Goal: Task Accomplishment & Management: Manage account settings

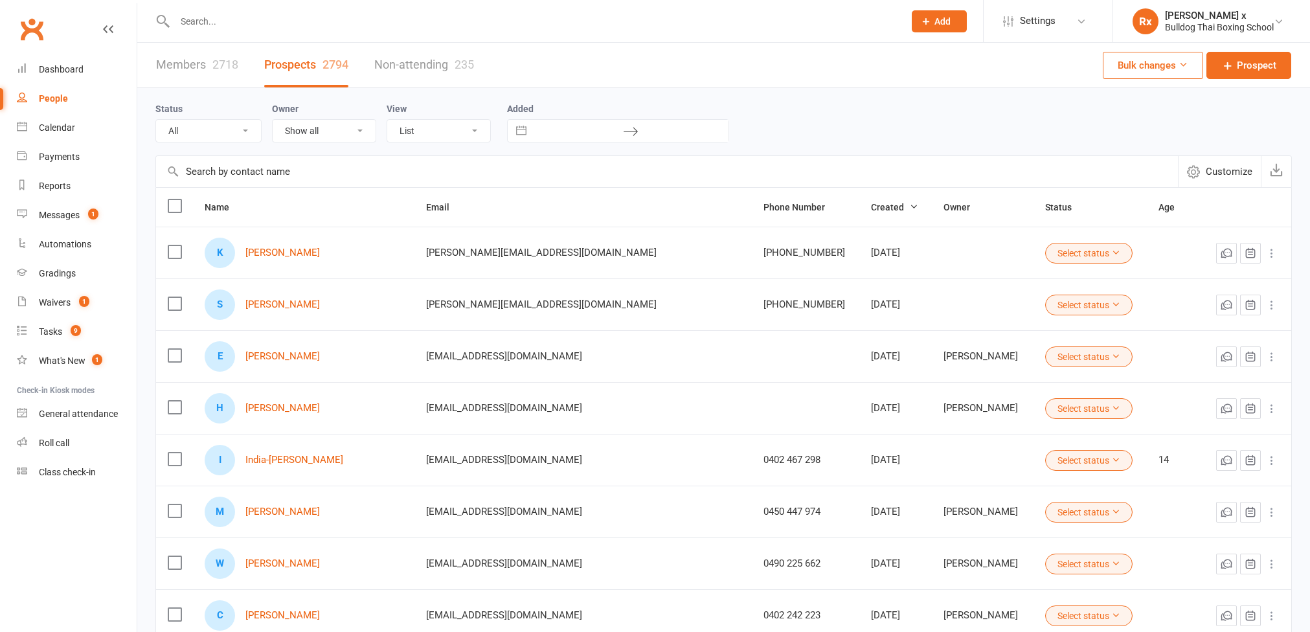
select select "100"
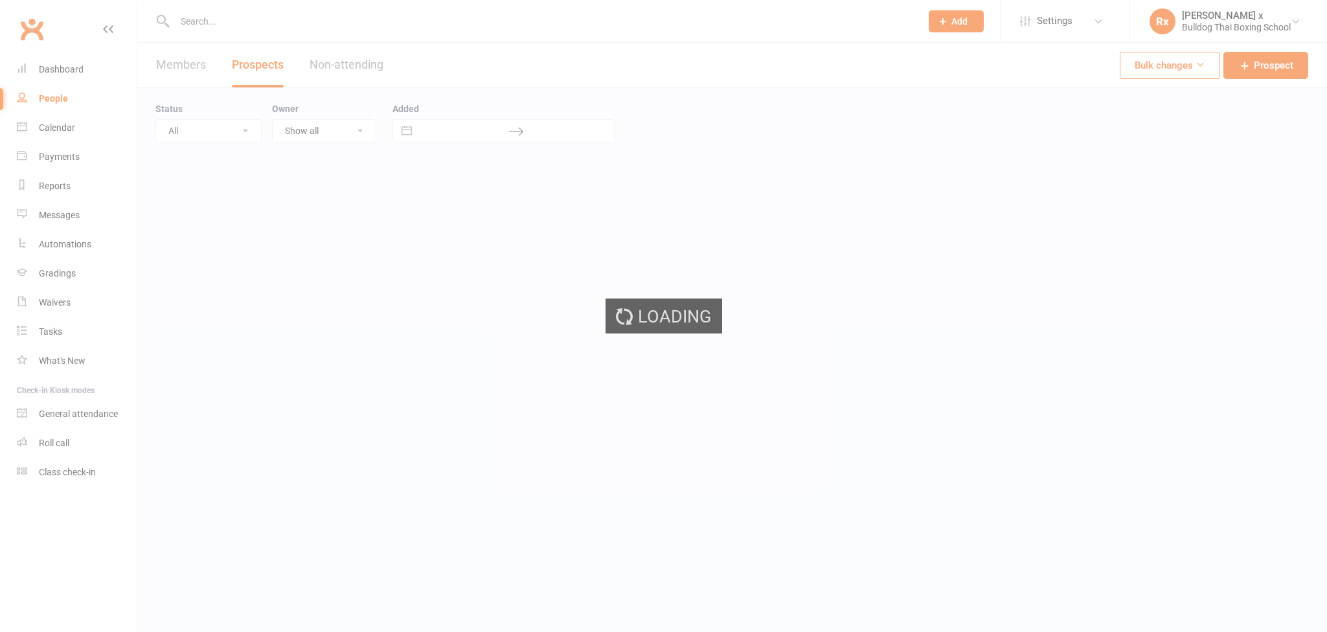
select select "100"
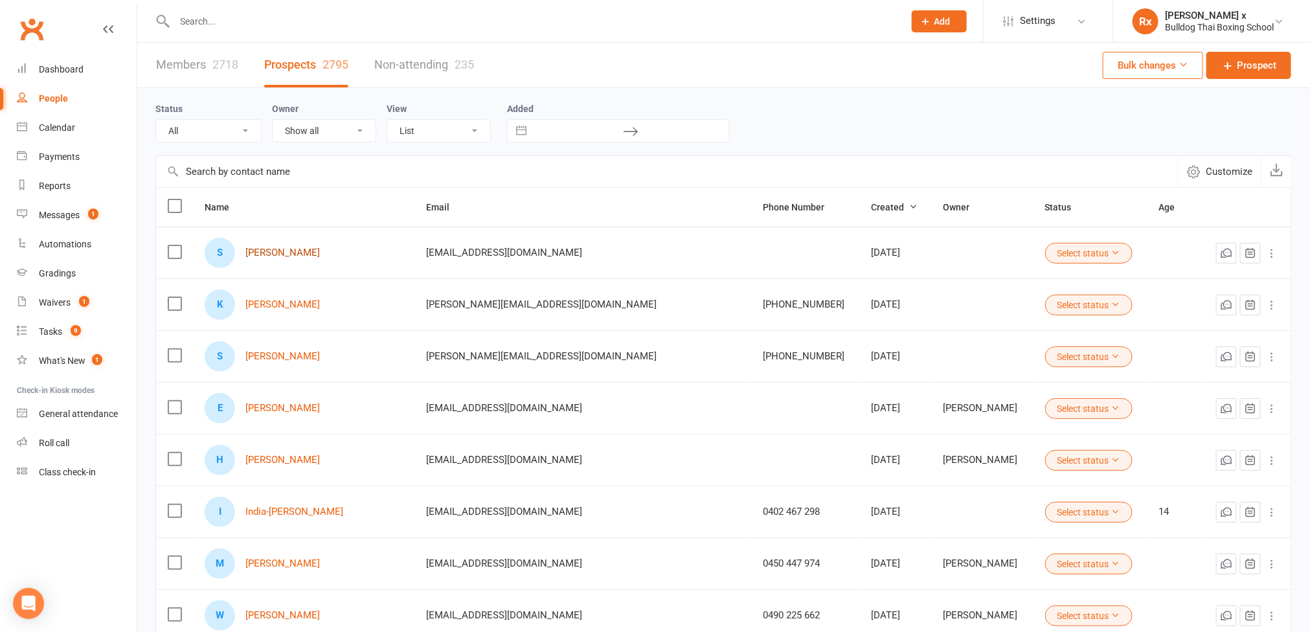
click at [301, 251] on link "Stewart Gully" at bounding box center [282, 252] width 74 height 11
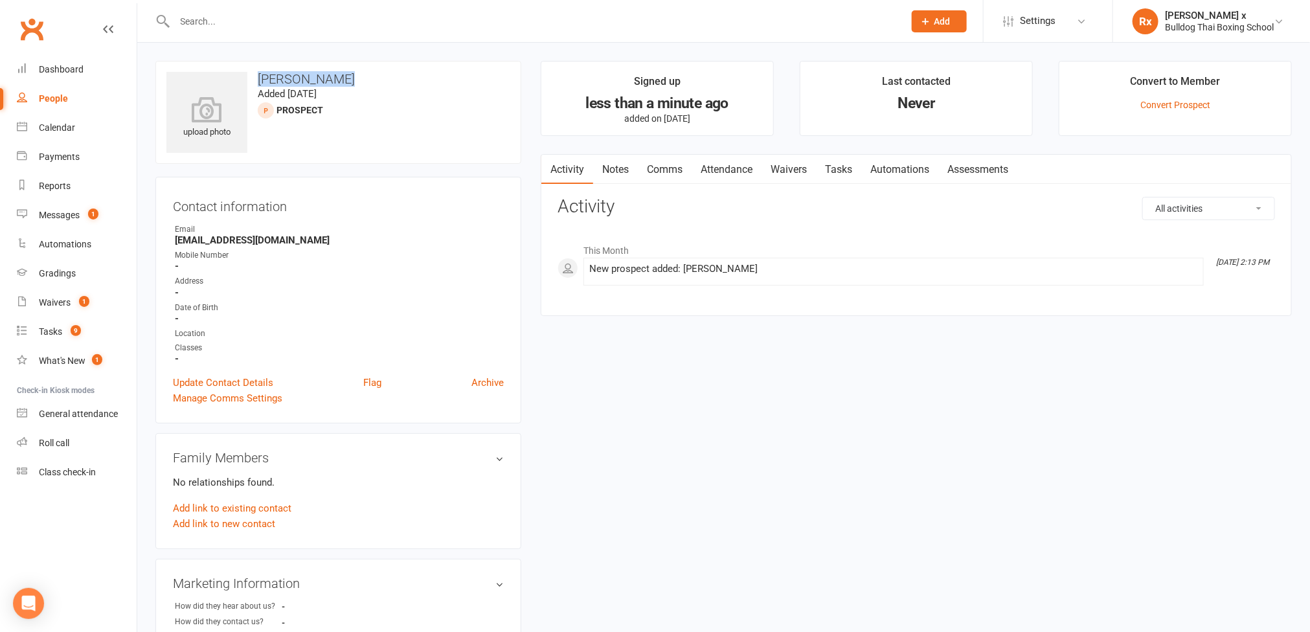
drag, startPoint x: 256, startPoint y: 76, endPoint x: 346, endPoint y: 78, distance: 89.4
click at [346, 78] on h3 "Stewart Gully" at bounding box center [338, 79] width 344 height 14
copy h3 "Stewart Gully"
click at [327, 24] on input "text" at bounding box center [533, 21] width 725 height 18
paste input "Stewart Gully"
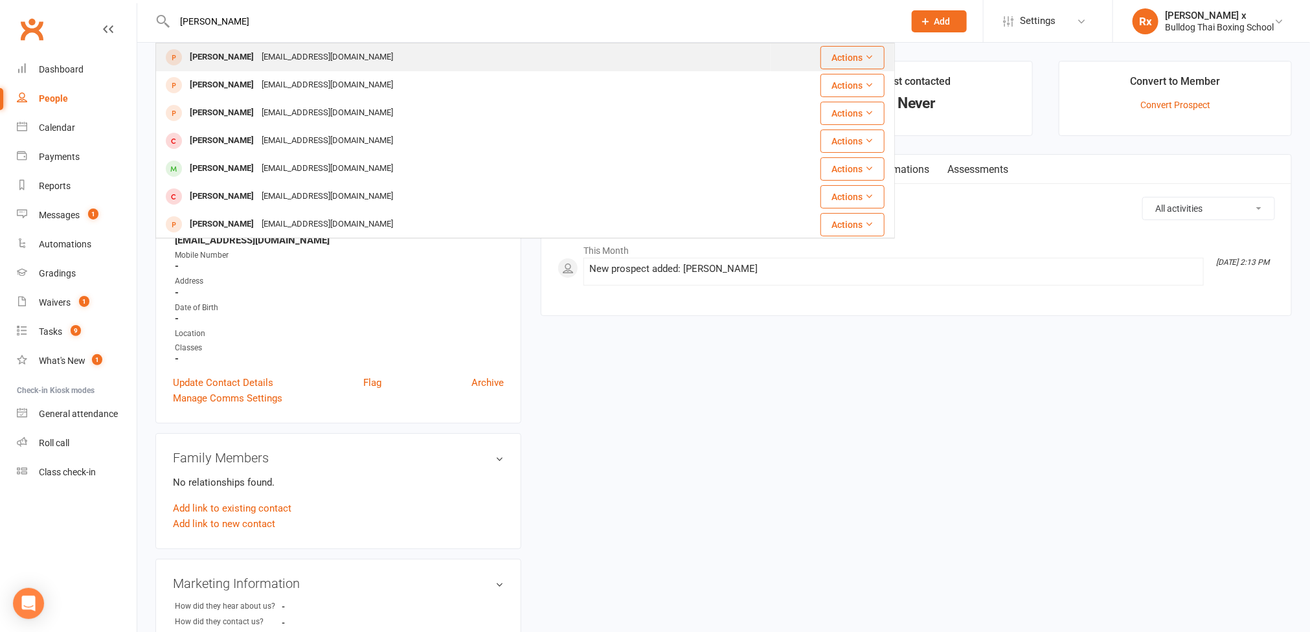
type input "Stewart Gully"
click at [321, 55] on div "Stewartgull@yahoo.com" at bounding box center [327, 57] width 139 height 19
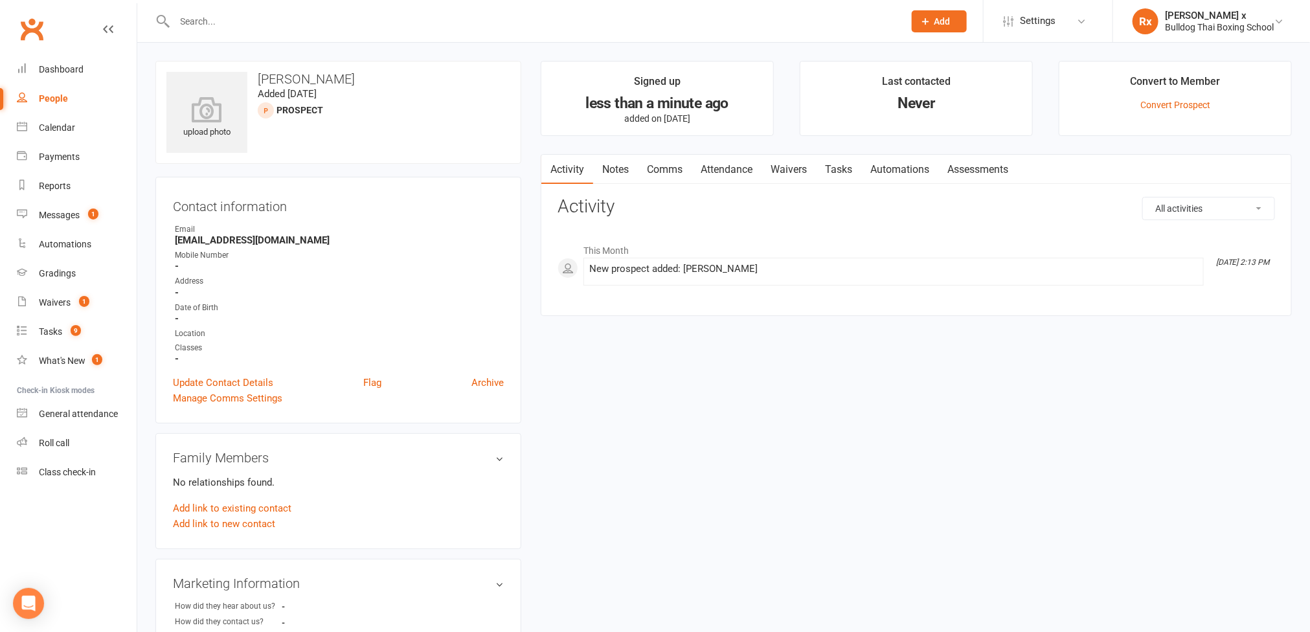
click at [617, 163] on link "Notes" at bounding box center [615, 170] width 45 height 30
click at [1240, 206] on button "+ New Note" at bounding box center [1240, 208] width 69 height 23
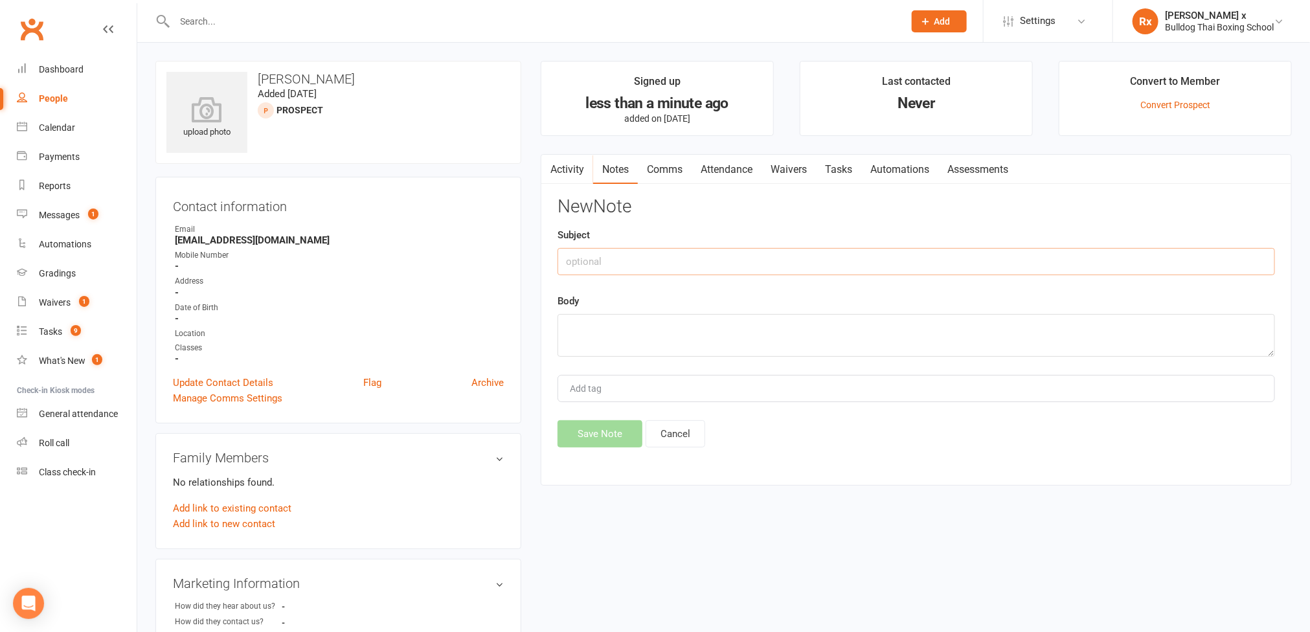
click at [608, 267] on input "text" at bounding box center [917, 261] width 718 height 27
type input "M"
click at [595, 337] on textarea at bounding box center [917, 335] width 718 height 43
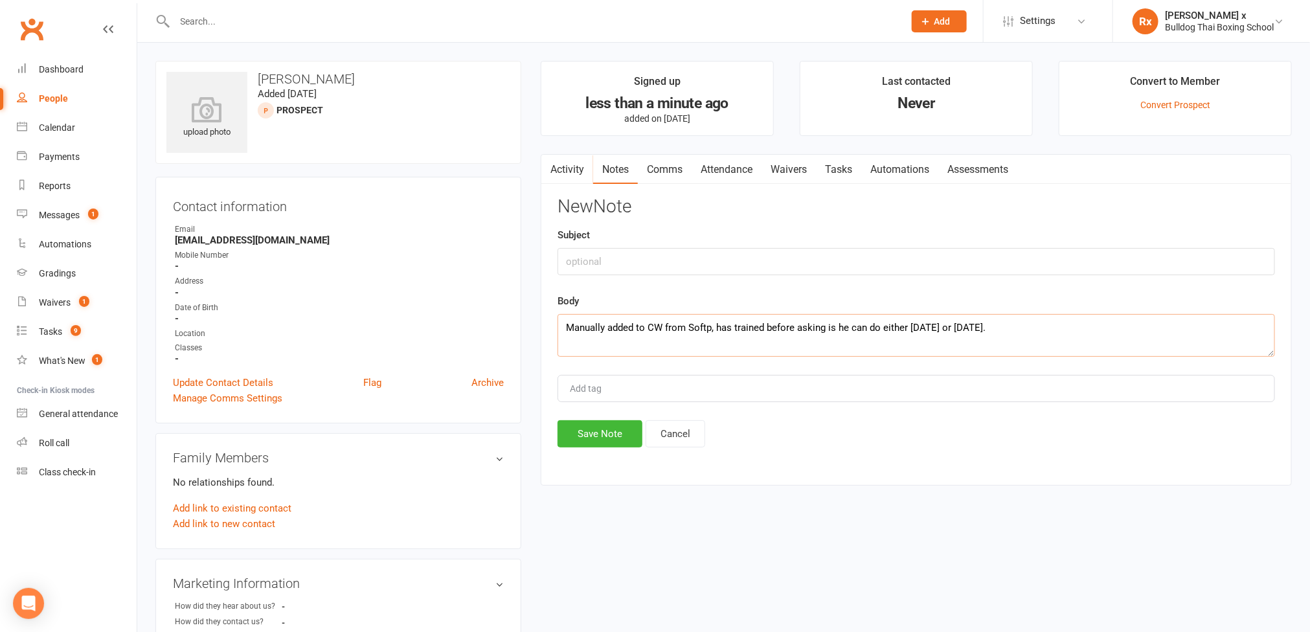
click at [964, 325] on textarea "Manually added to CW from Softp, has trained before asking is he can do either …" at bounding box center [917, 335] width 718 height 43
click at [962, 331] on textarea "Manually added to CW from Softp, has trained before asking is he can do either …" at bounding box center [917, 335] width 718 height 43
type textarea "Manually added to CW from Softp, has trained before asking is he can do either …"
click at [604, 436] on button "Save Note" at bounding box center [600, 433] width 85 height 27
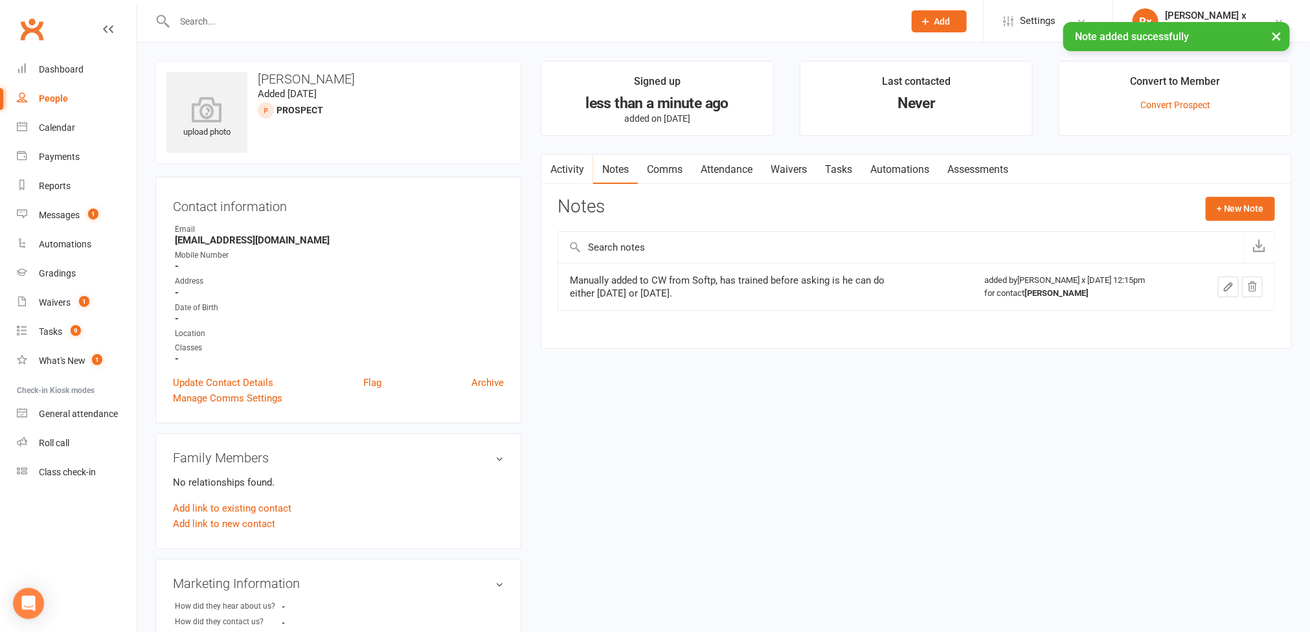
click at [834, 162] on link "Tasks" at bounding box center [838, 170] width 45 height 30
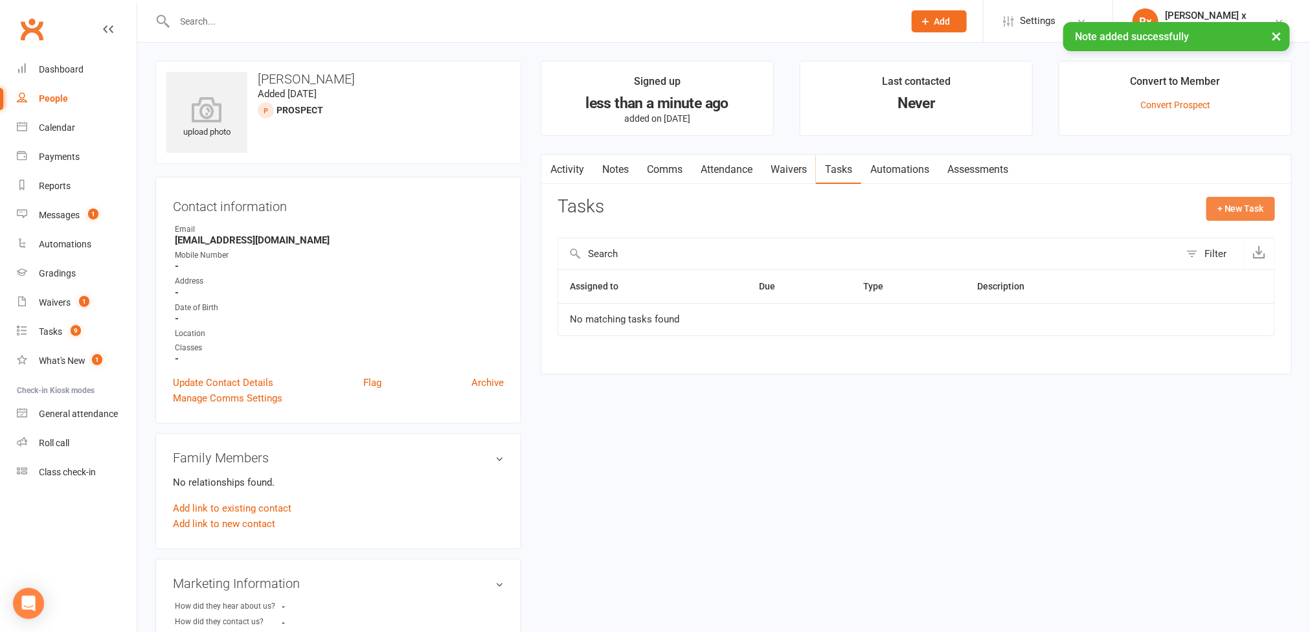
click at [1245, 207] on button "+ New Task" at bounding box center [1241, 208] width 69 height 23
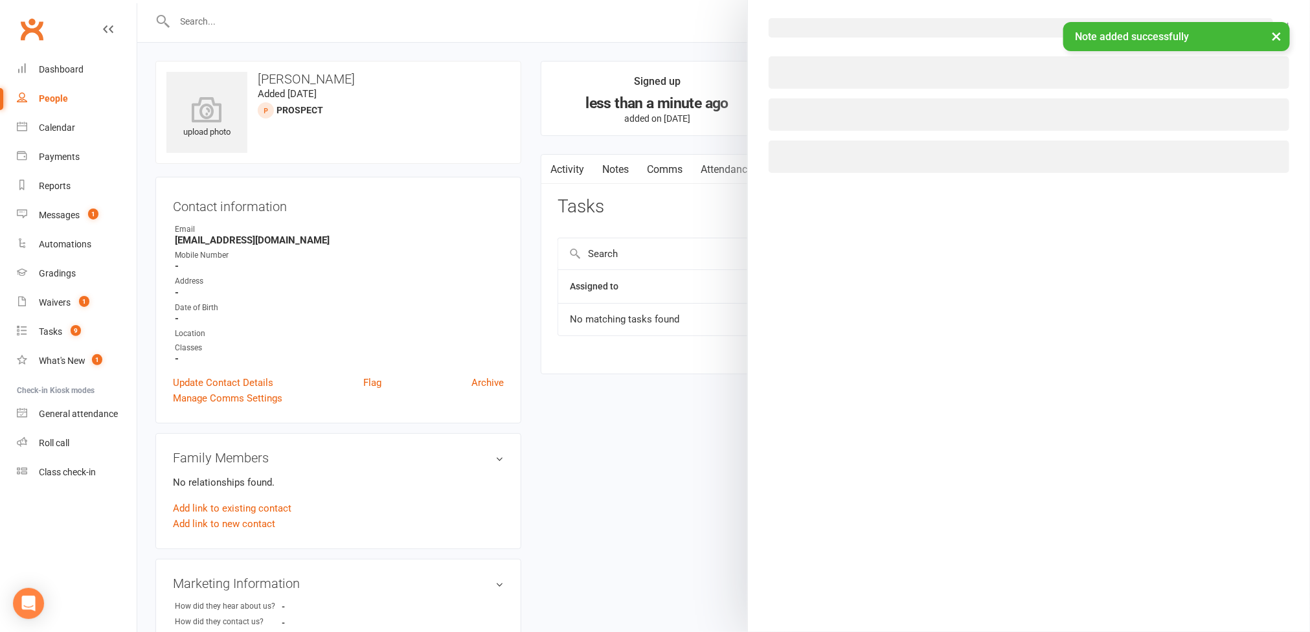
select select "45795"
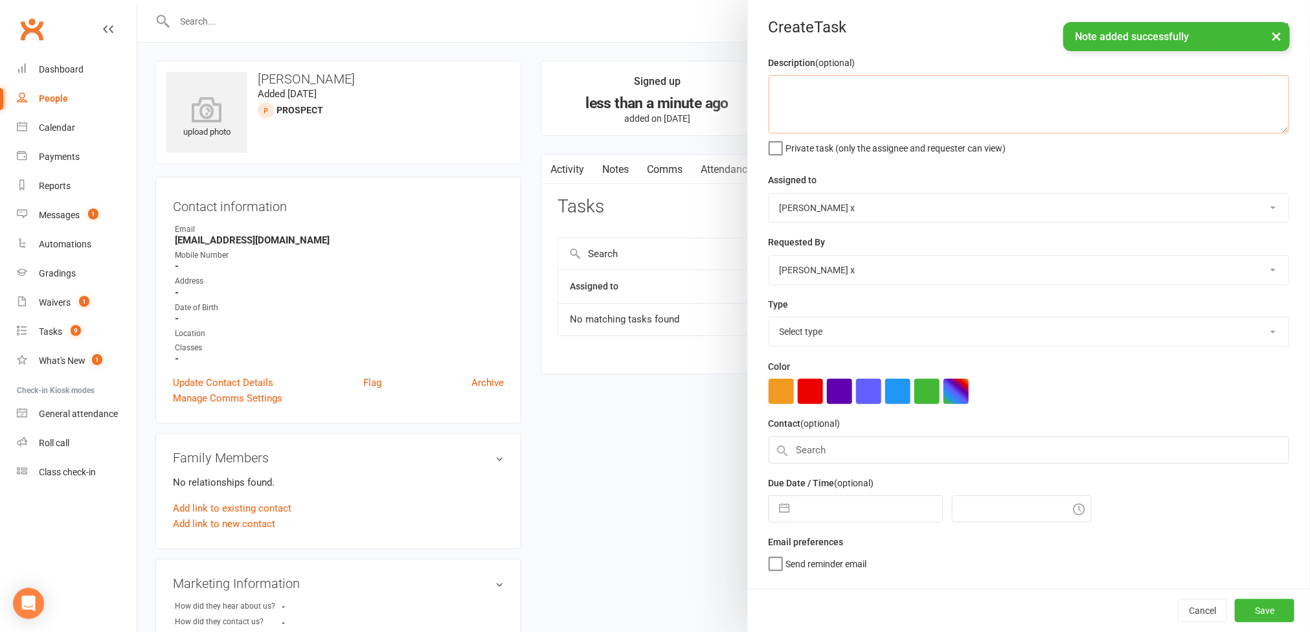
click at [856, 115] on textarea at bounding box center [1029, 104] width 521 height 58
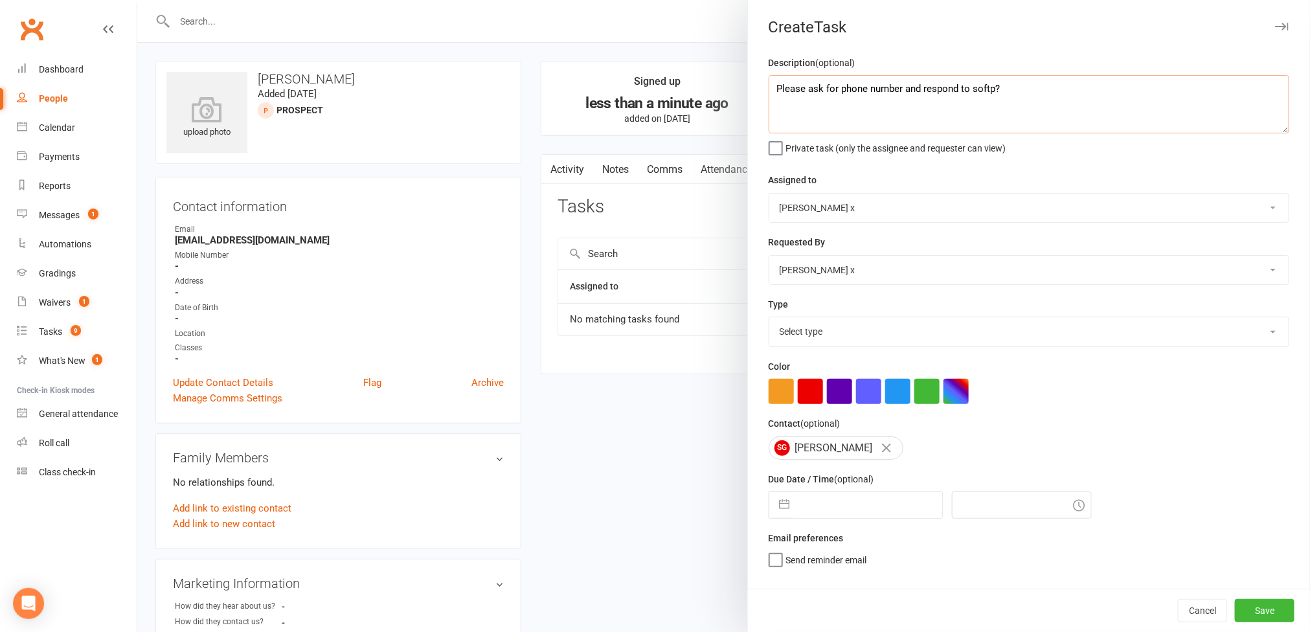
type textarea "Please ask for phone number and respond to softp?"
click at [1263, 210] on select "Nick Stone Alex O'Neil Rhoda x Nick Stone Lara Ahola Mark Ward Personal Trainers" at bounding box center [1028, 208] width 519 height 28
select select "12940"
click at [769, 195] on select "Nick Stone Alex O'Neil Rhoda x Nick Stone Lara Ahola Mark Ward Personal Trainers" at bounding box center [1028, 208] width 519 height 28
click at [1226, 332] on select "Select type Action E-mail Meeting Phone call Text Add new task type" at bounding box center [1028, 331] width 519 height 28
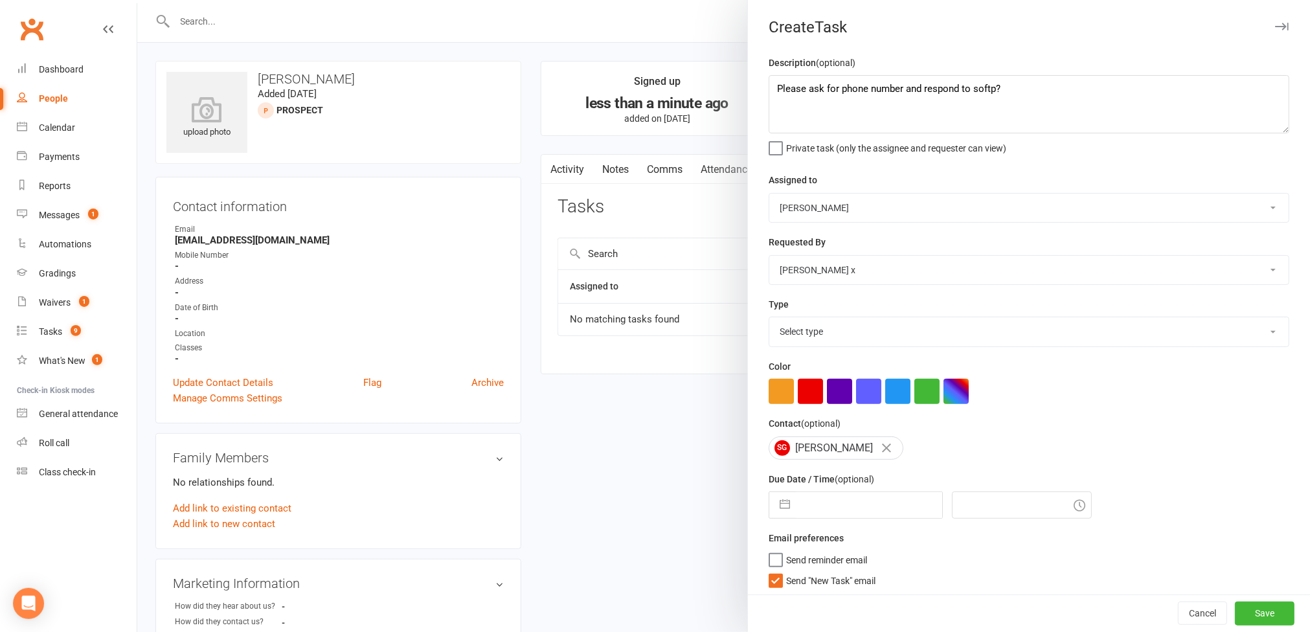
select select "12049"
click at [769, 321] on select "Select type Action E-mail Meeting Phone call Text Add new task type" at bounding box center [1028, 331] width 519 height 28
click at [867, 511] on input "text" at bounding box center [870, 505] width 146 height 26
select select "7"
select select "2025"
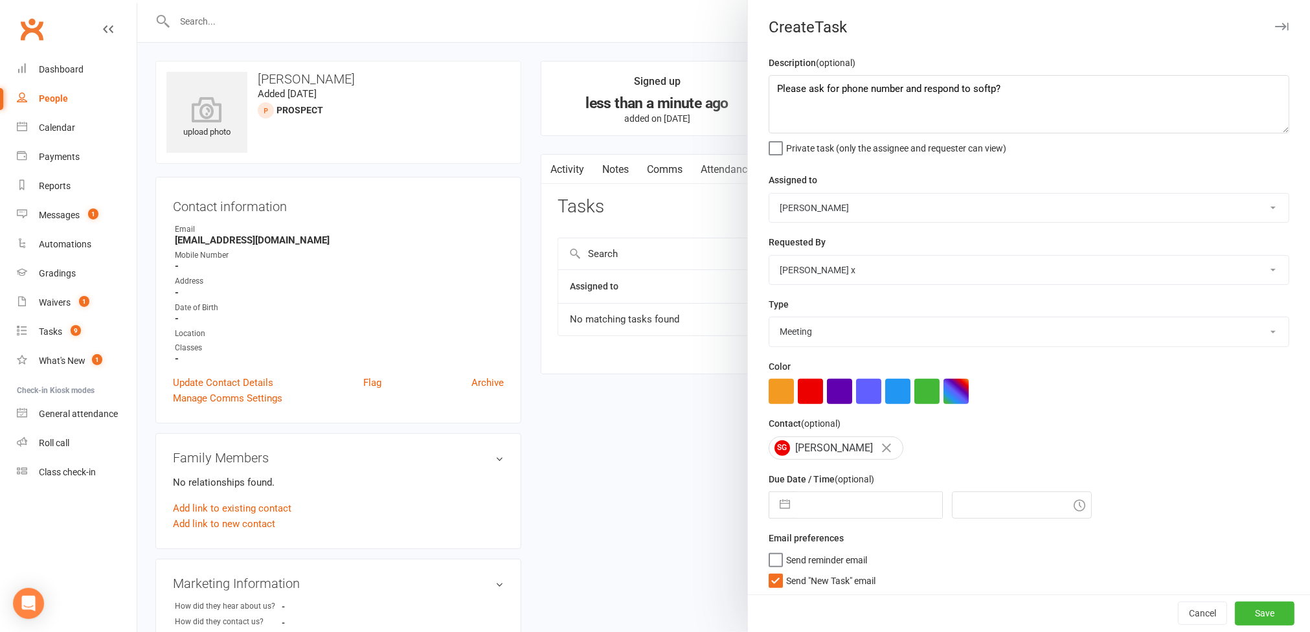
select select "8"
select select "2025"
select select "9"
select select "2025"
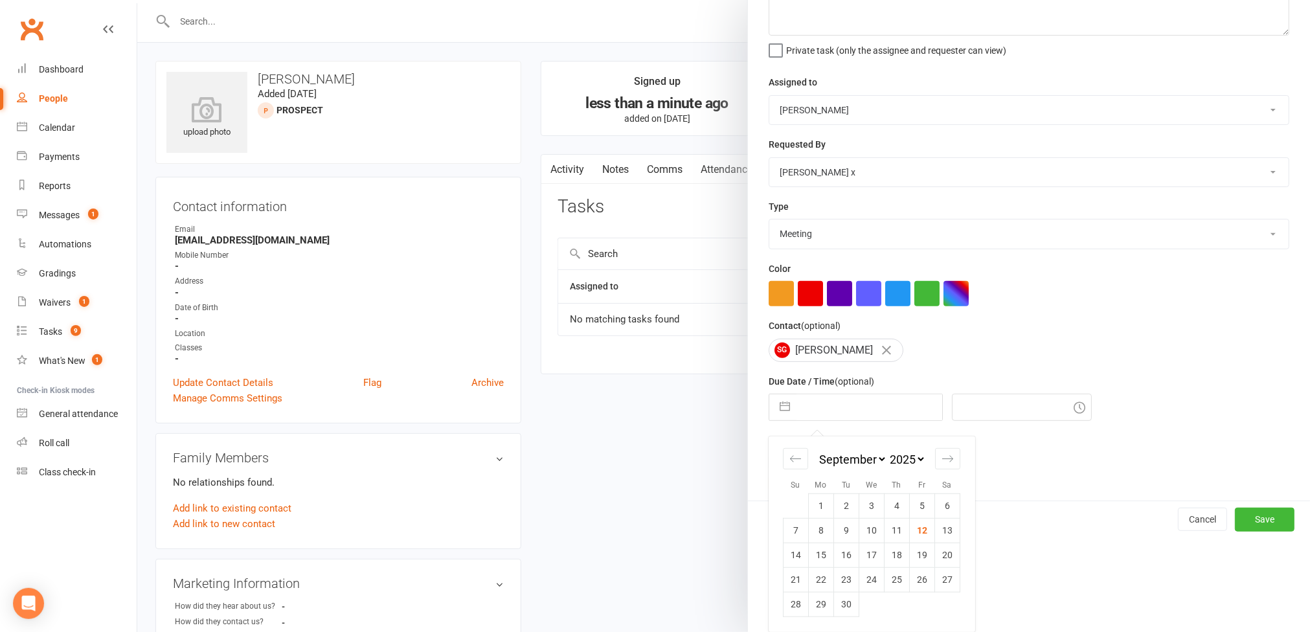
drag, startPoint x: 922, startPoint y: 529, endPoint x: 959, endPoint y: 527, distance: 37.0
click at [922, 529] on td "12" at bounding box center [921, 530] width 25 height 25
type input "12 Sep 2025"
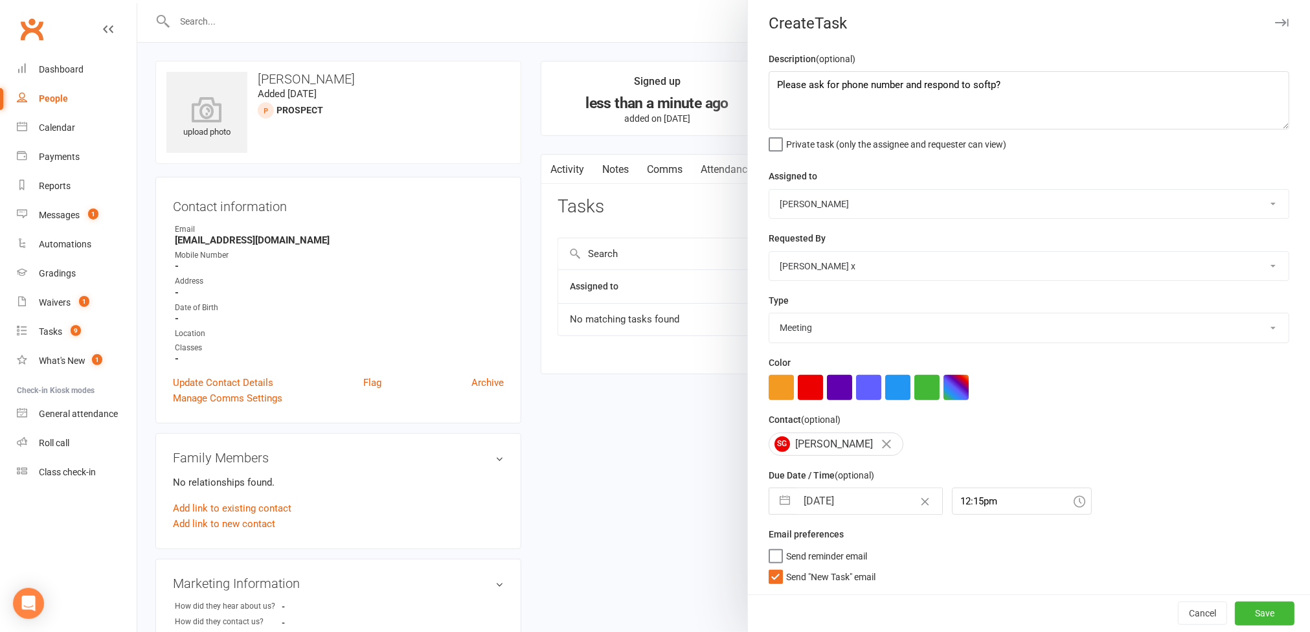
scroll to position [10, 0]
click at [971, 490] on input "12:15pm" at bounding box center [1022, 501] width 140 height 27
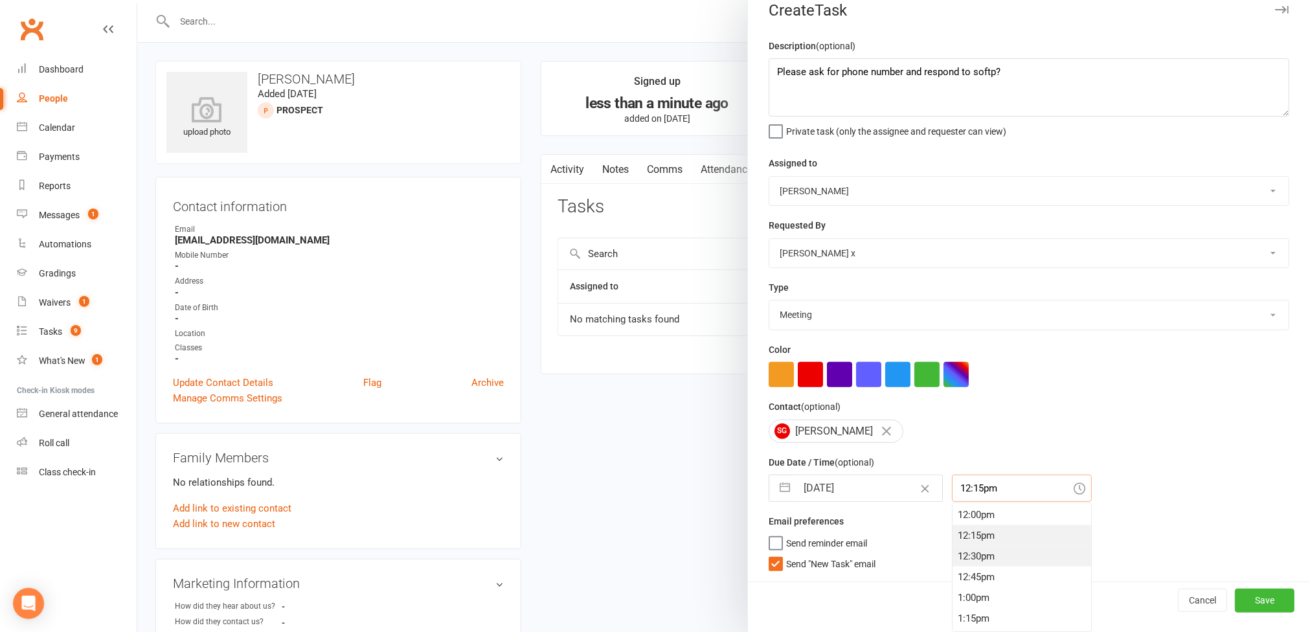
scroll to position [1091, 0]
click at [955, 602] on div "2:15pm" at bounding box center [1022, 604] width 139 height 21
type input "2:15pm"
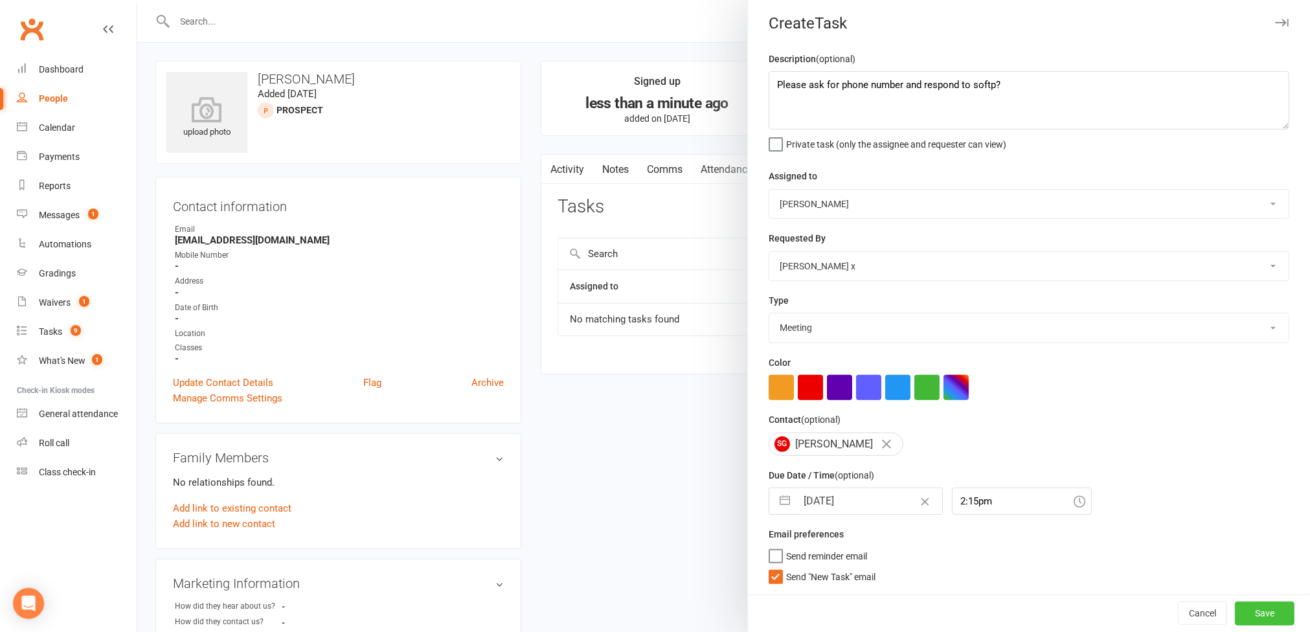
click at [1235, 611] on button "Save" at bounding box center [1265, 613] width 60 height 23
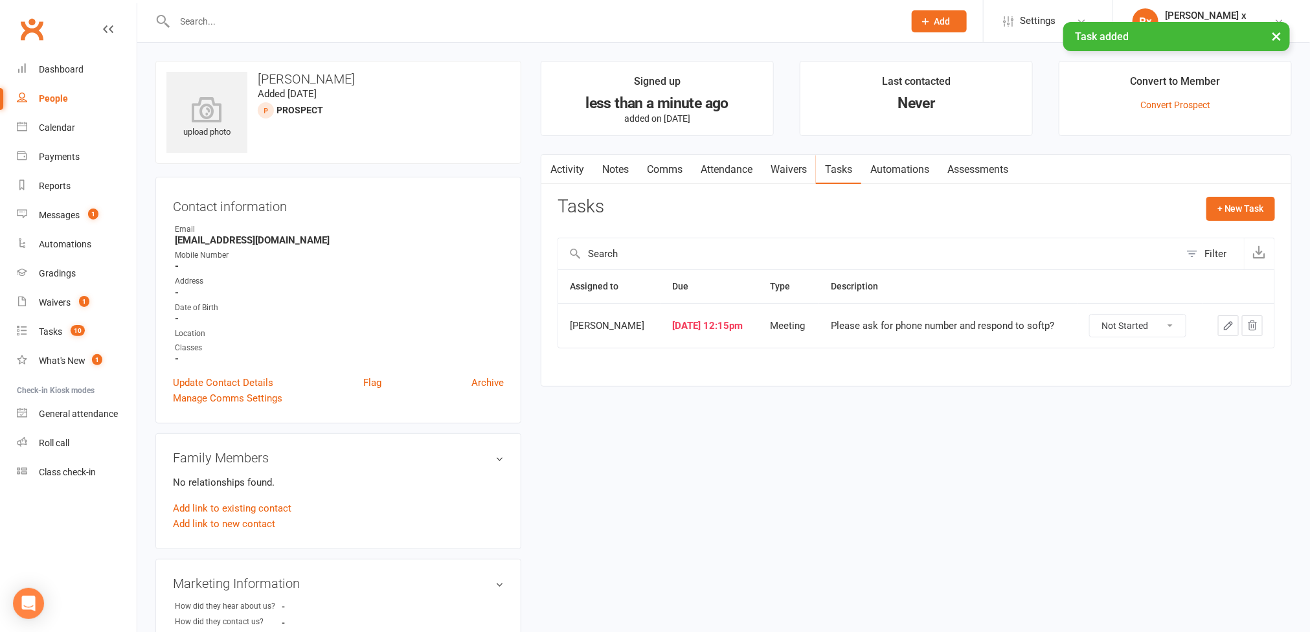
click at [51, 106] on link "People" at bounding box center [77, 98] width 120 height 29
select select "100"
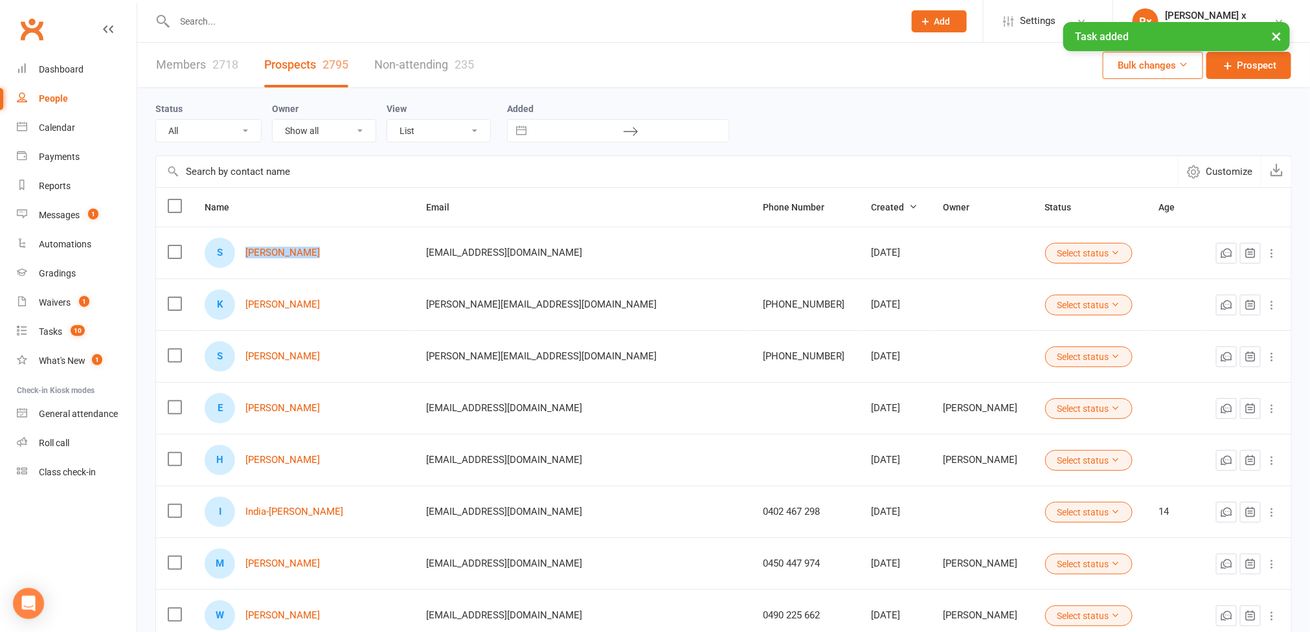
drag, startPoint x: 247, startPoint y: 257, endPoint x: 323, endPoint y: 258, distance: 76.4
click at [323, 258] on div "S Stewart Gully" at bounding box center [304, 253] width 198 height 30
copy div "Stewart Gully"
